Goal: Check status: Check status

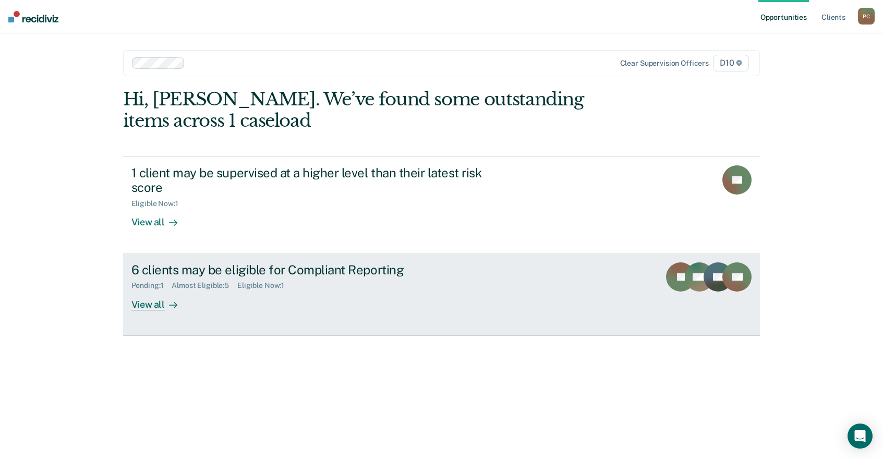
click at [266, 254] on link "6 clients may be eligible for Compliant Reporting Pending : 1 Almost Eligible :…" at bounding box center [442, 295] width 638 height 82
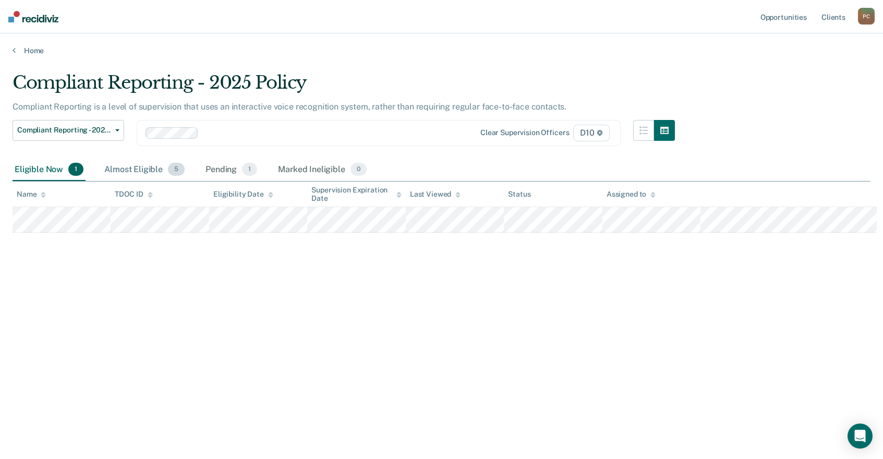
click at [102, 159] on div "Almost Eligible 5" at bounding box center [144, 170] width 85 height 23
